Goal: Check status: Check status

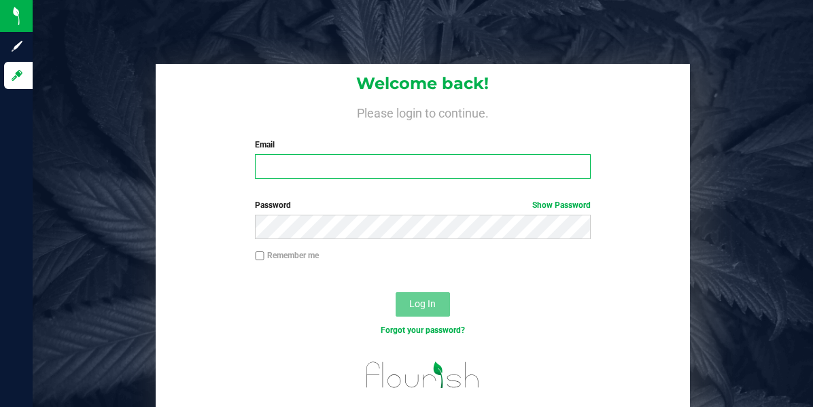
click at [381, 162] on input "Email" at bounding box center [423, 166] width 336 height 24
type input "[EMAIL_ADDRESS][DOMAIN_NAME]"
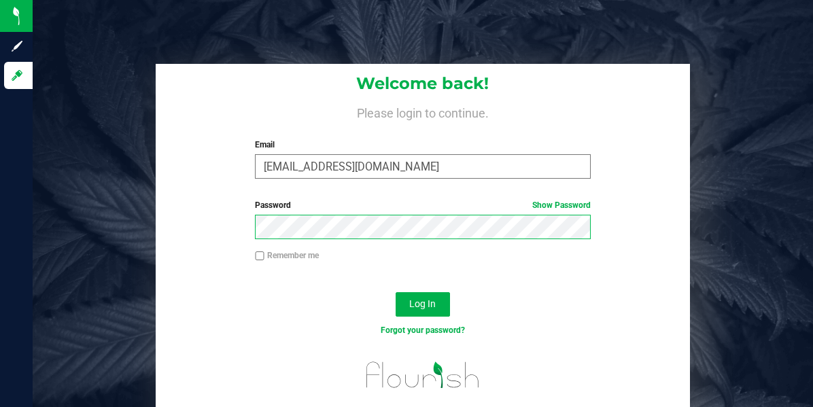
click at [396, 292] on button "Log In" at bounding box center [423, 304] width 54 height 24
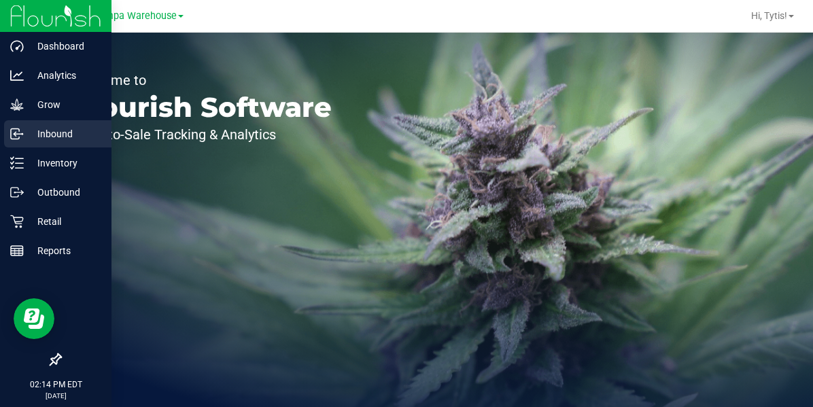
click at [20, 140] on icon at bounding box center [17, 134] width 14 height 14
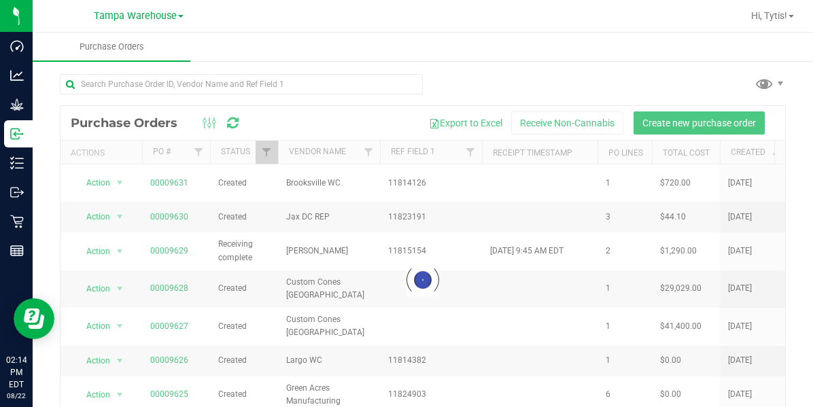
click at [269, 49] on ul "Purchase Orders" at bounding box center [439, 47] width 813 height 29
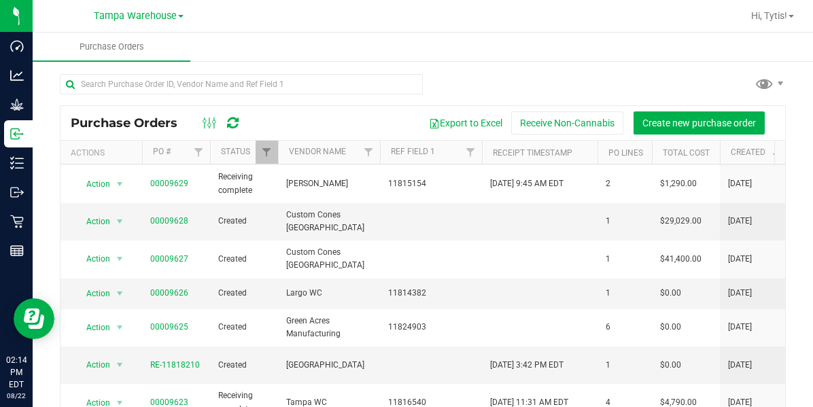
scroll to position [67, 0]
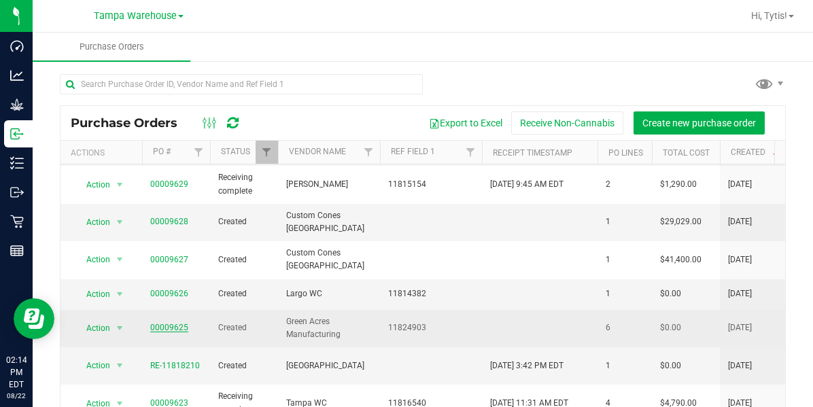
click at [179, 323] on link "00009625" at bounding box center [169, 328] width 38 height 10
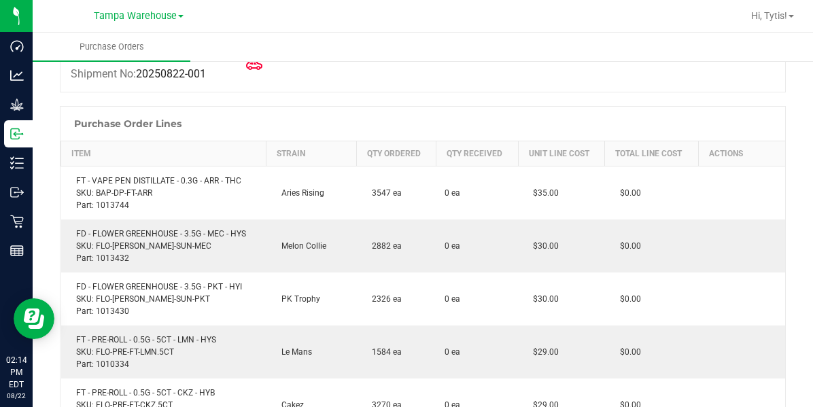
scroll to position [175, 0]
click at [592, 72] on div "Manifest No: 2208721443162683 Shipment No: 20250822-001" at bounding box center [423, 64] width 726 height 54
click at [583, 72] on div "Manifest No: 2208721443162683 Shipment No: 20250822-001" at bounding box center [423, 64] width 726 height 54
click at [294, 87] on div "Manifest No: 2208721443162683 Shipment No: 20250822-001" at bounding box center [423, 64] width 726 height 54
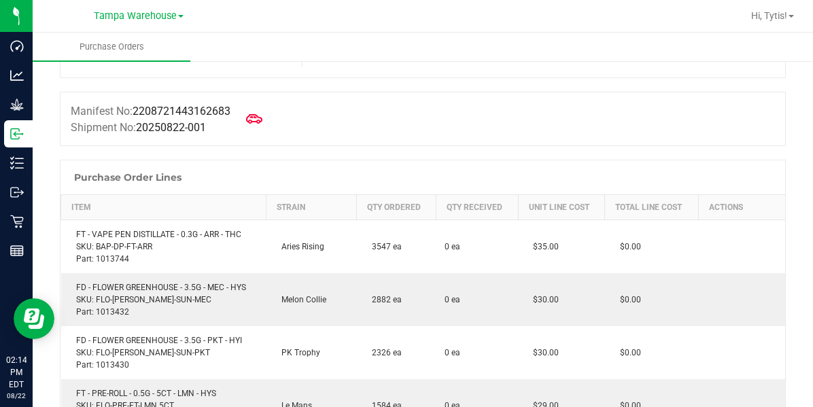
scroll to position [120, 0]
click at [258, 116] on icon at bounding box center [254, 119] width 18 height 10
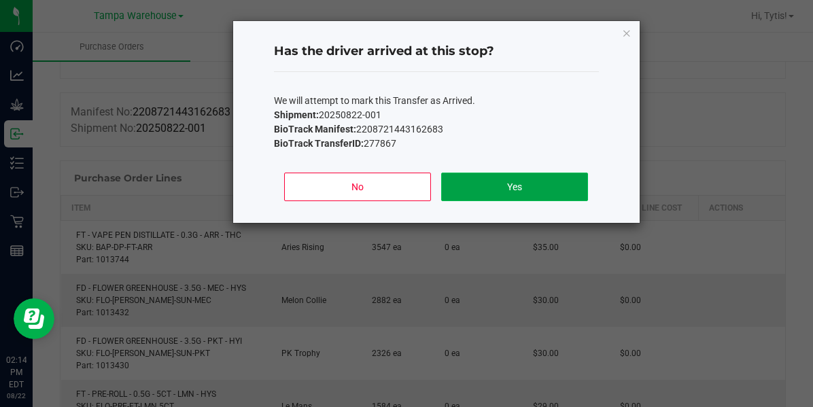
click at [511, 174] on button "Yes" at bounding box center [514, 187] width 146 height 29
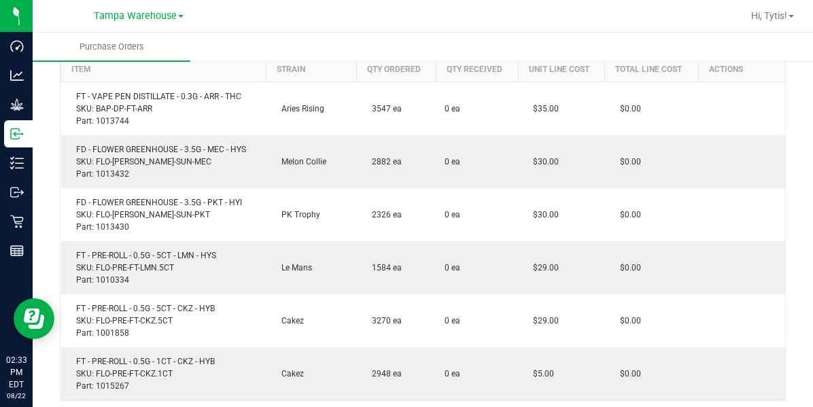
scroll to position [288, 0]
